Goal: Task Accomplishment & Management: Use online tool/utility

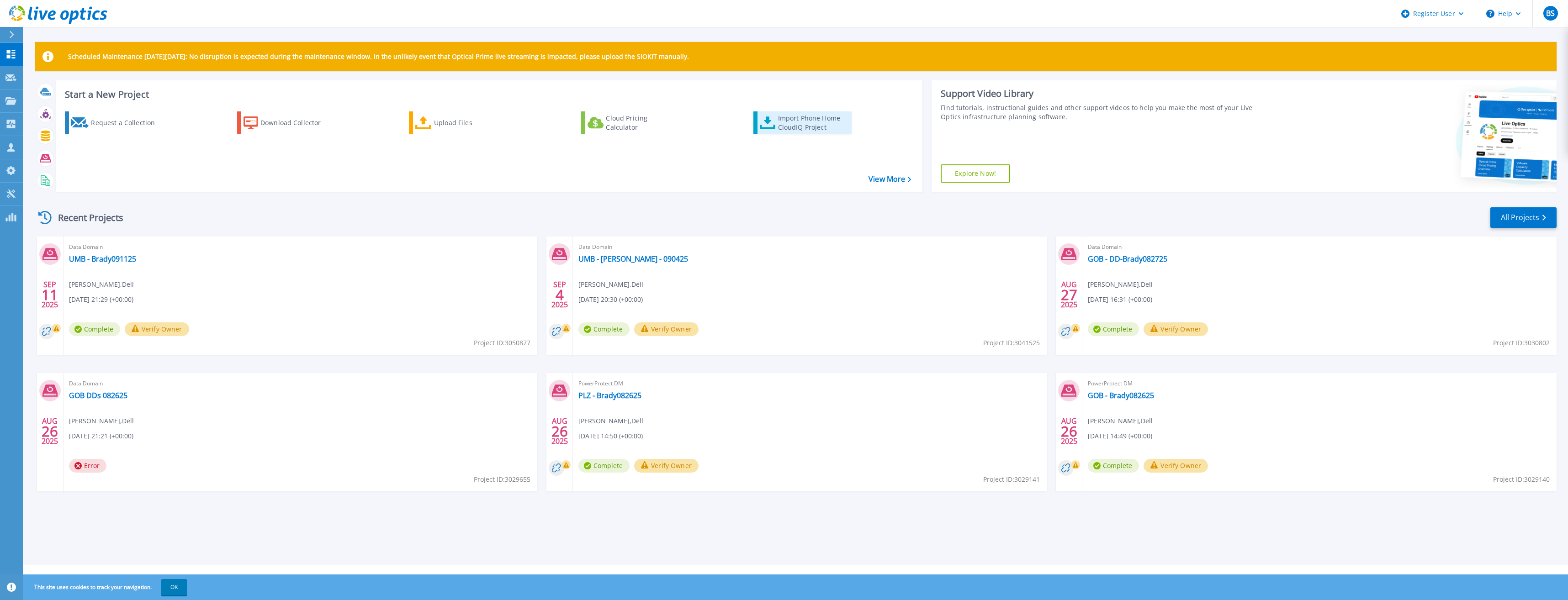
click at [815, 120] on div "Import Phone Home CloudIQ Project" at bounding box center [814, 123] width 72 height 18
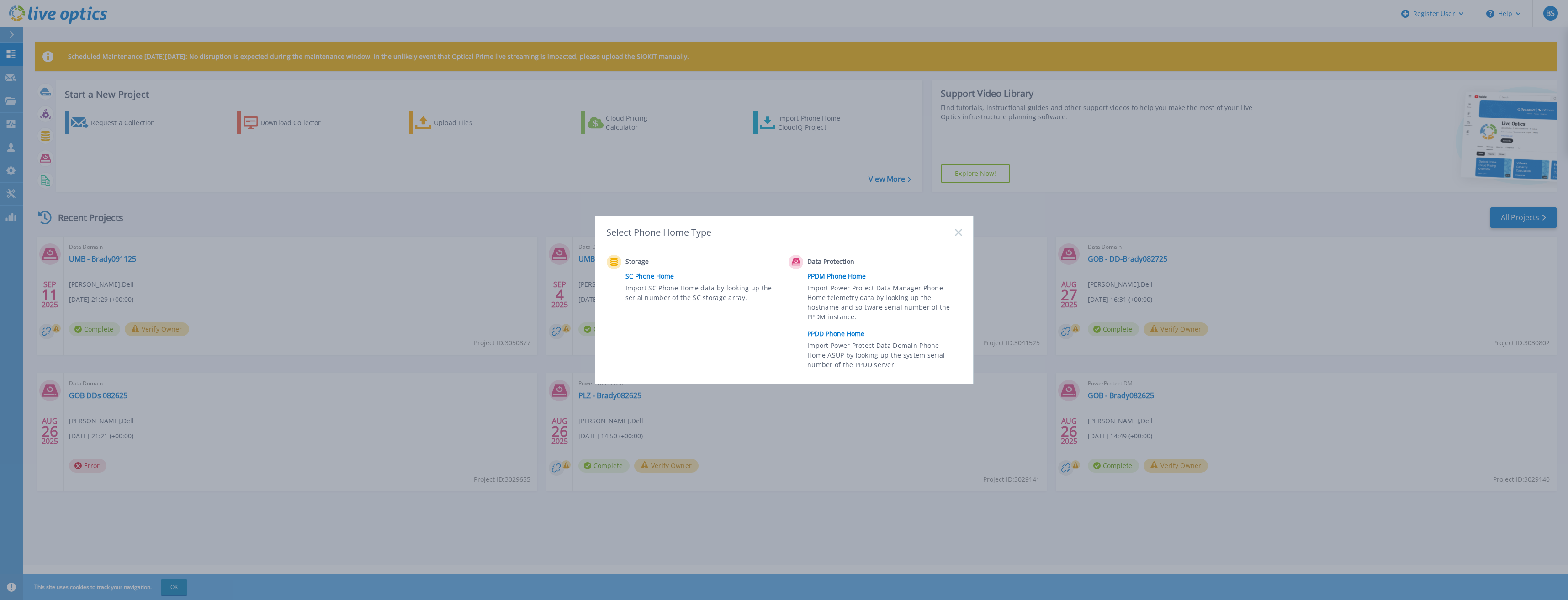
click at [848, 333] on link "PPDD Phone Home" at bounding box center [886, 333] width 159 height 14
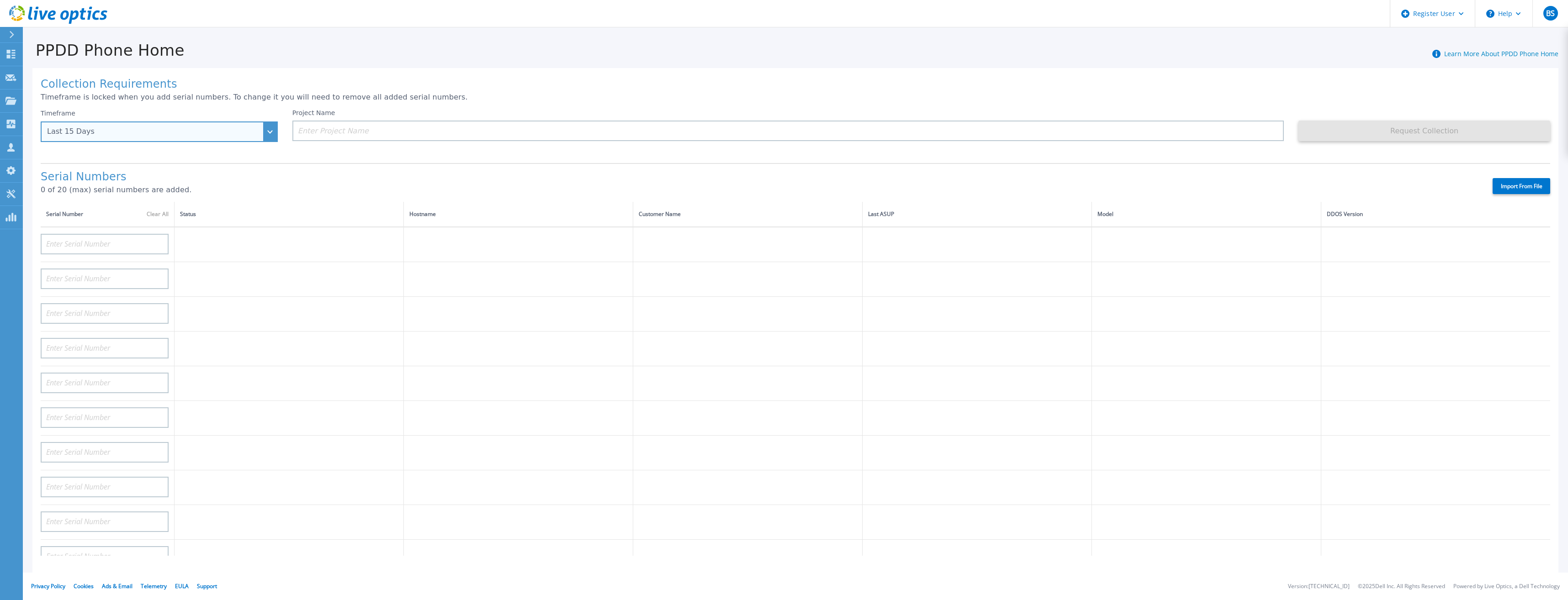
click at [276, 133] on div "Last 15 Days" at bounding box center [159, 132] width 237 height 21
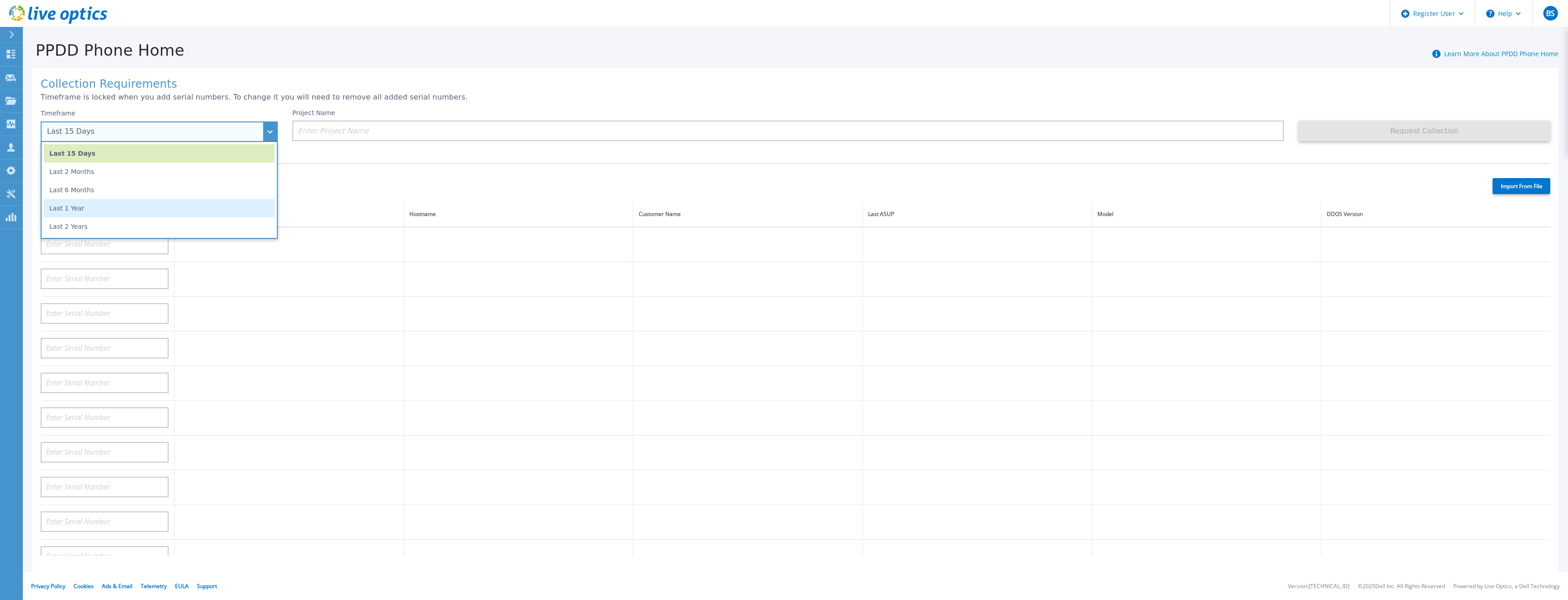
click at [234, 207] on li "Last 1 Year" at bounding box center [159, 208] width 231 height 18
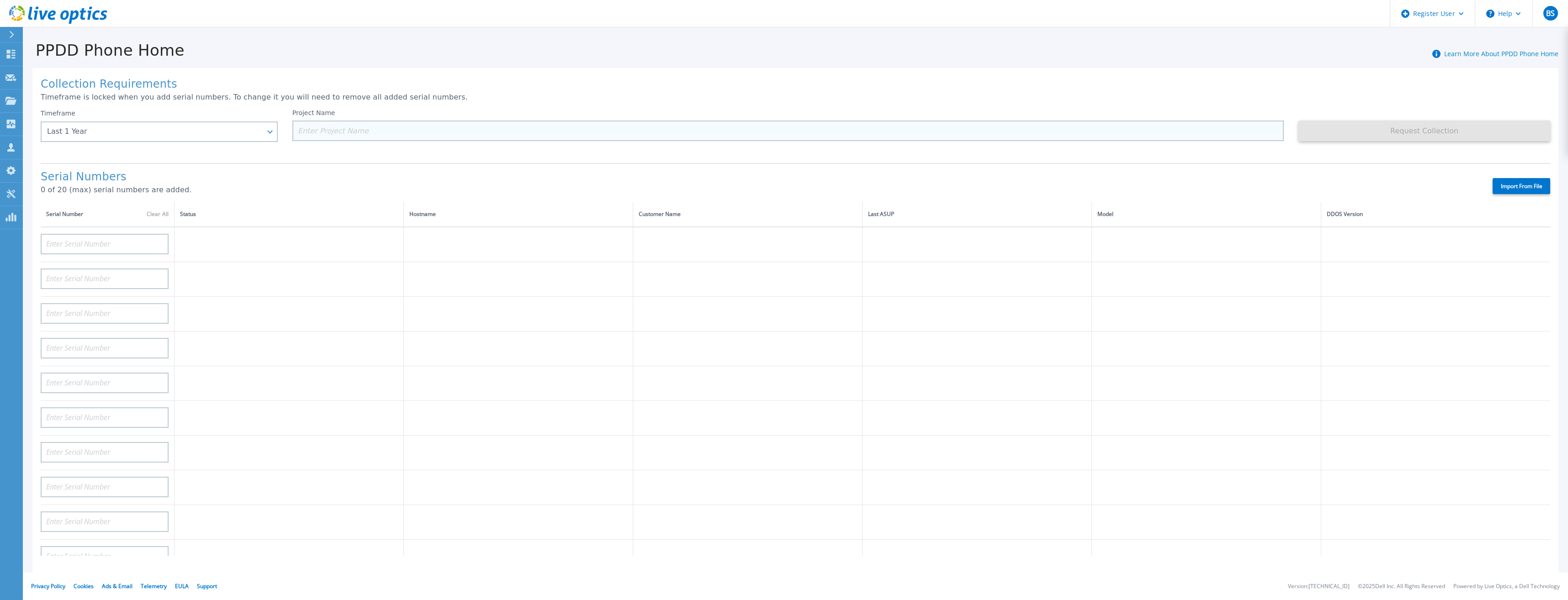
click at [373, 133] on input at bounding box center [788, 130] width 992 height 21
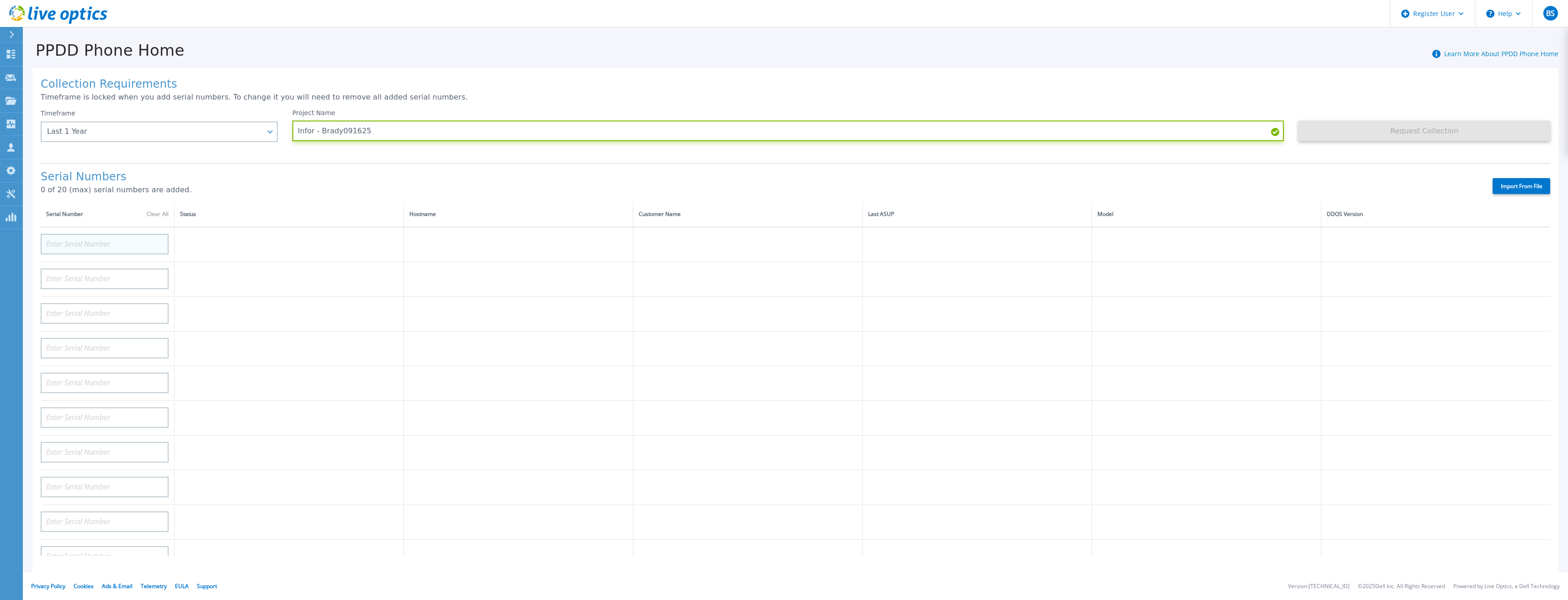
type input "Infor - Brady091625"
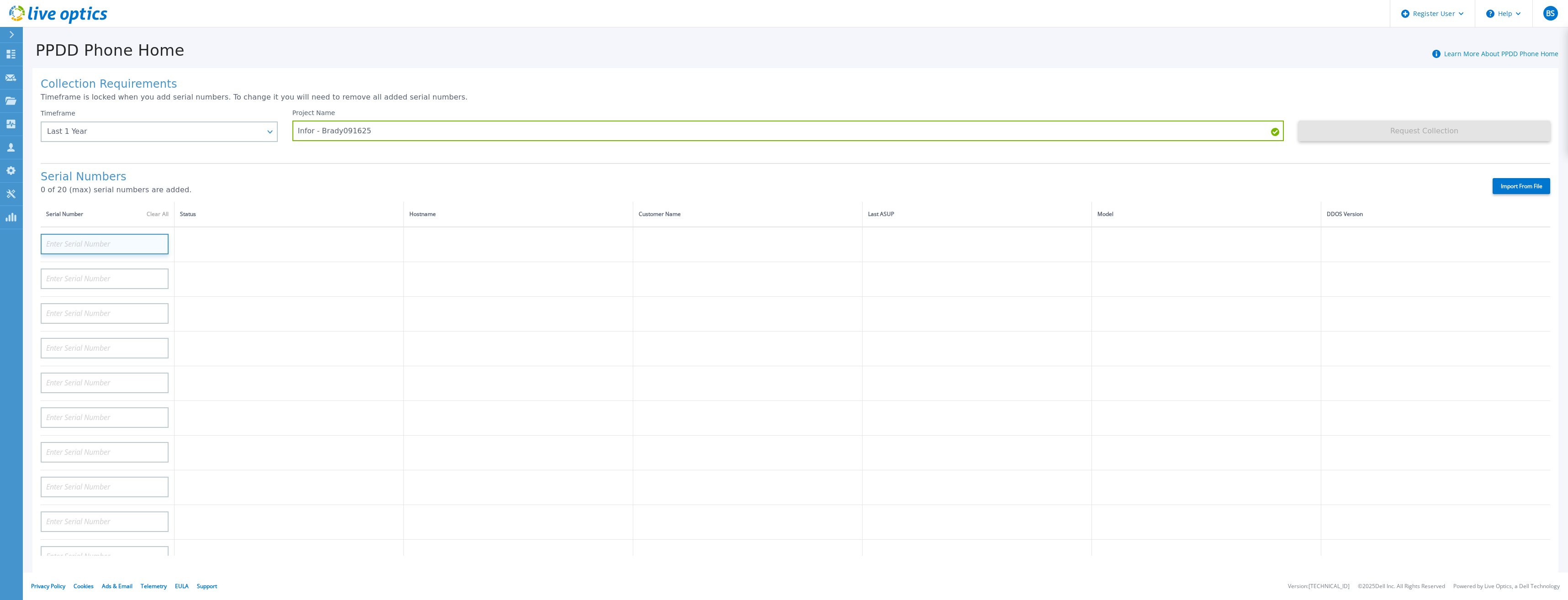
click at [122, 244] on input at bounding box center [104, 244] width 128 height 21
paste input "APX00230501318"
type input "APX00230501318"
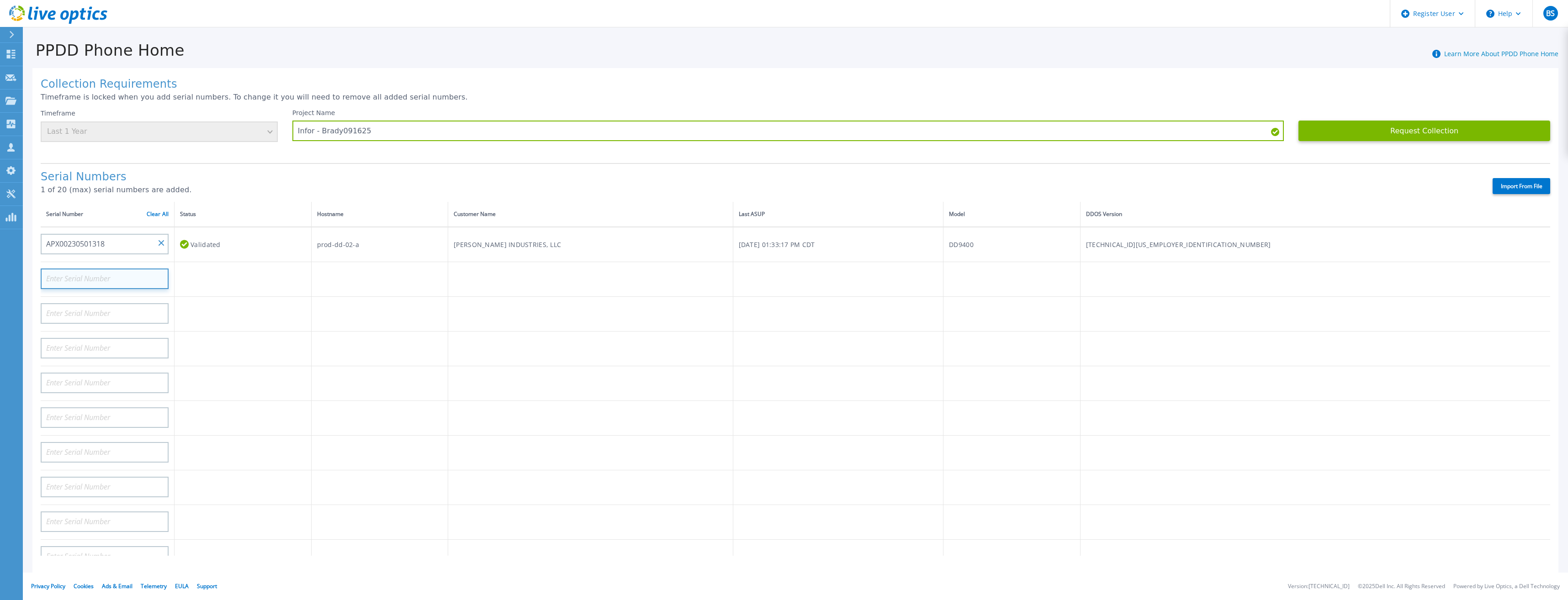
click at [143, 277] on input at bounding box center [104, 278] width 128 height 21
paste input "APX00230501212"
type input "APX00230501212"
click at [1379, 128] on button "Request Collection" at bounding box center [1425, 130] width 252 height 21
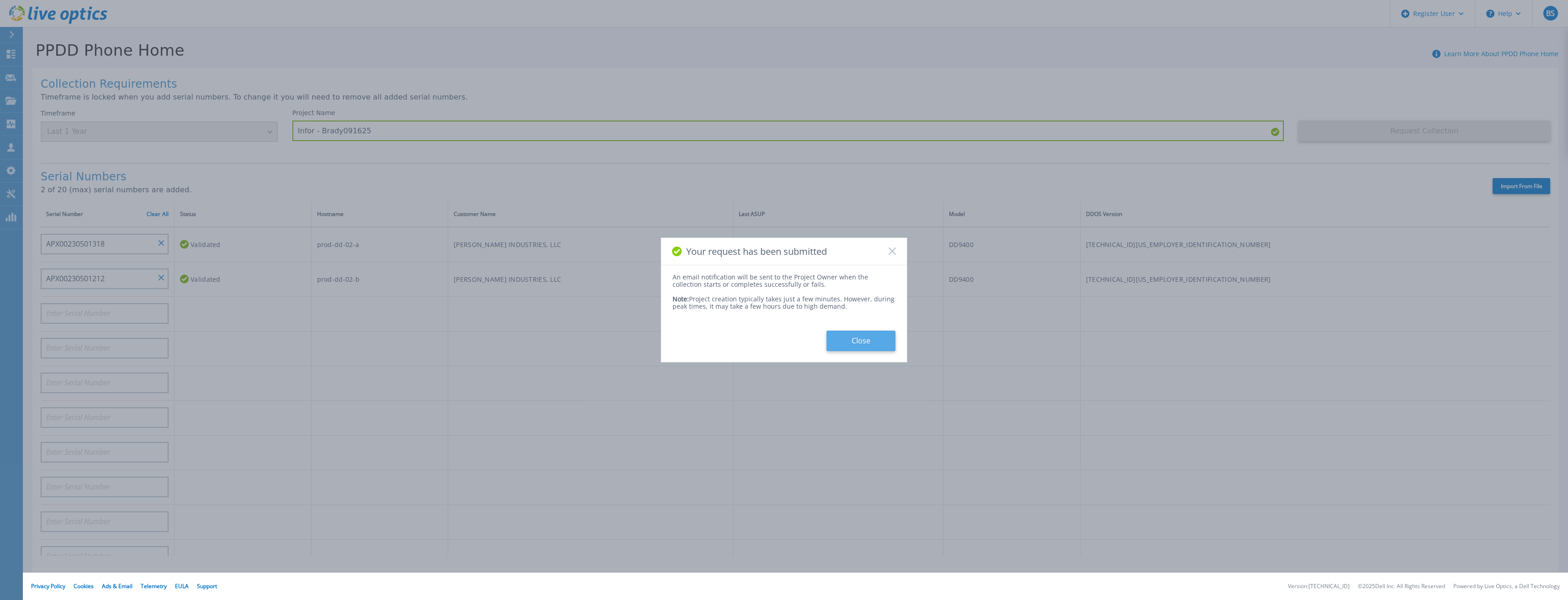
click at [855, 343] on button "Close" at bounding box center [861, 341] width 69 height 21
